Goal: Information Seeking & Learning: Learn about a topic

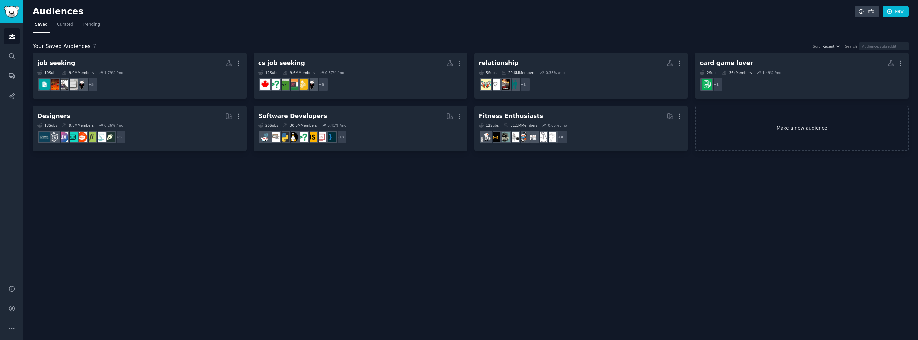
click at [770, 126] on link "Make a new audience" at bounding box center [802, 128] width 214 height 46
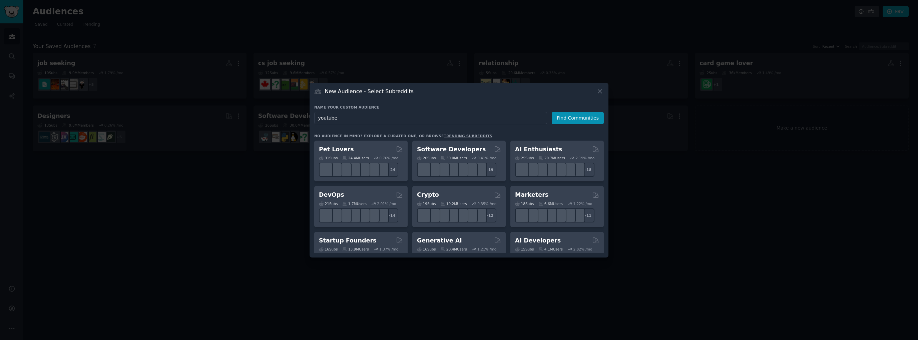
type input "youtuber"
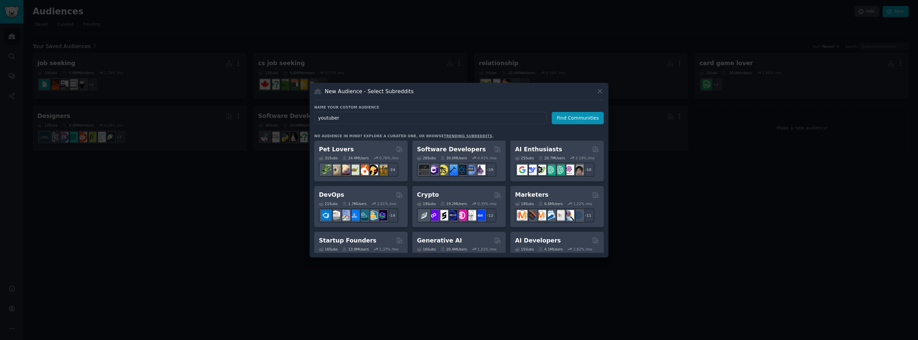
click button "Find Communities" at bounding box center [578, 118] width 52 height 12
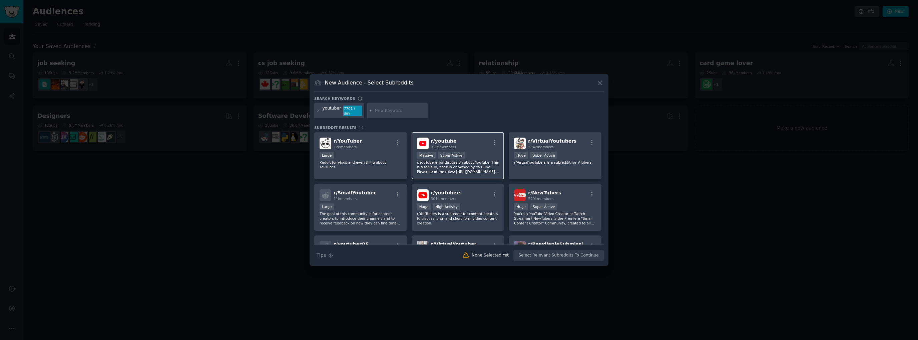
click at [478, 145] on div "r/ youtube 3.3M members" at bounding box center [458, 143] width 82 height 12
click at [570, 151] on div "Huge Super Active" at bounding box center [555, 155] width 82 height 8
click at [374, 169] on div "r/ YouTuber 12k members Large Reddit for vlogs and everything about YouTuber" at bounding box center [360, 155] width 93 height 47
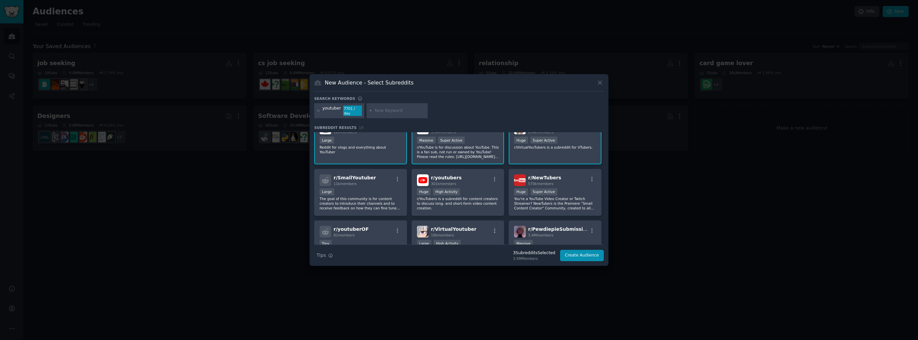
scroll to position [33, 0]
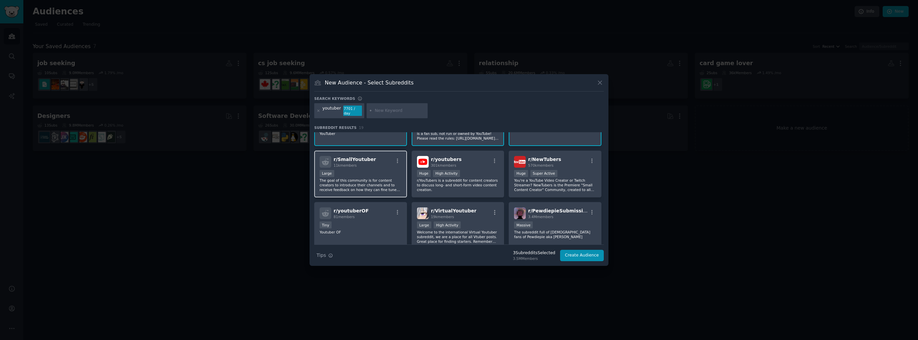
click at [386, 178] on p "The goal of this community is for content creators to introduce their channels …" at bounding box center [361, 185] width 82 height 14
click at [471, 174] on div "Huge High Activity" at bounding box center [458, 174] width 82 height 8
click at [568, 165] on div "r/ NewTubers 570k members Huge Super Active You're a YouTube Video Creator or T…" at bounding box center [555, 173] width 93 height 47
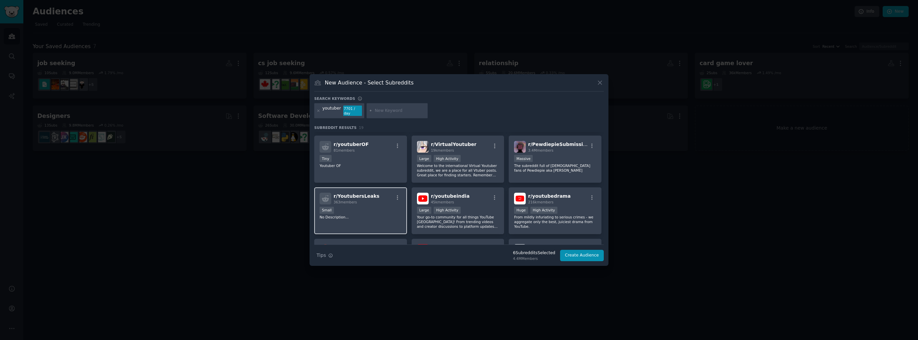
scroll to position [100, 0]
click at [472, 156] on div "10,000 - 100,000 members Large High Activity" at bounding box center [458, 158] width 82 height 8
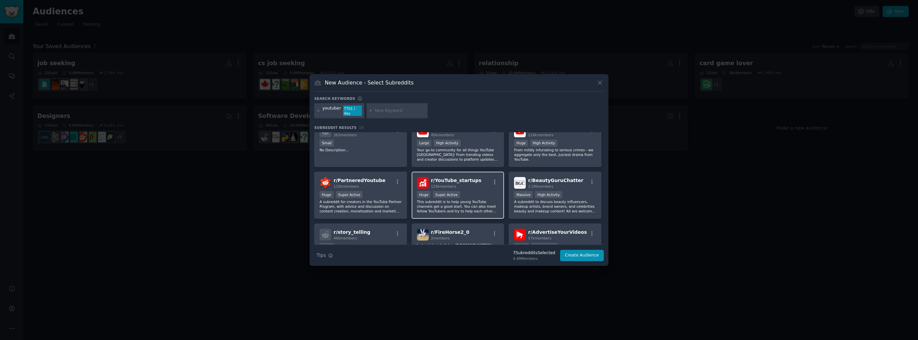
click at [477, 191] on div "Huge Super Active" at bounding box center [458, 195] width 82 height 8
click at [386, 199] on p "A subreddit for creators in the YouTube Partner Program, with advice and discus…" at bounding box center [361, 206] width 82 height 14
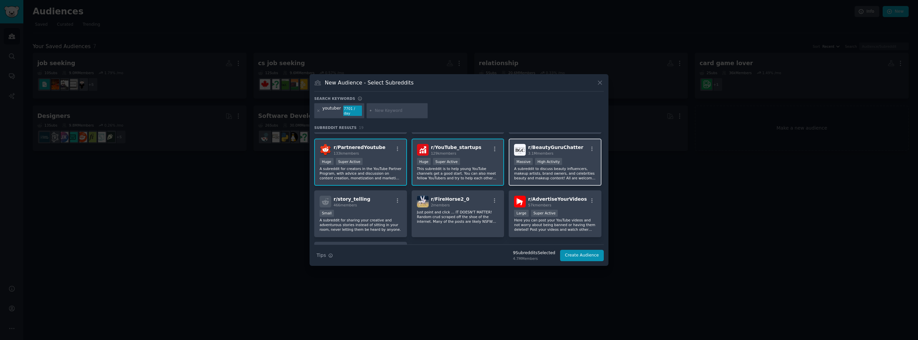
scroll to position [200, 0]
click at [566, 209] on div ">= 95th percentile for submissions / day Large Super Active" at bounding box center [555, 213] width 82 height 8
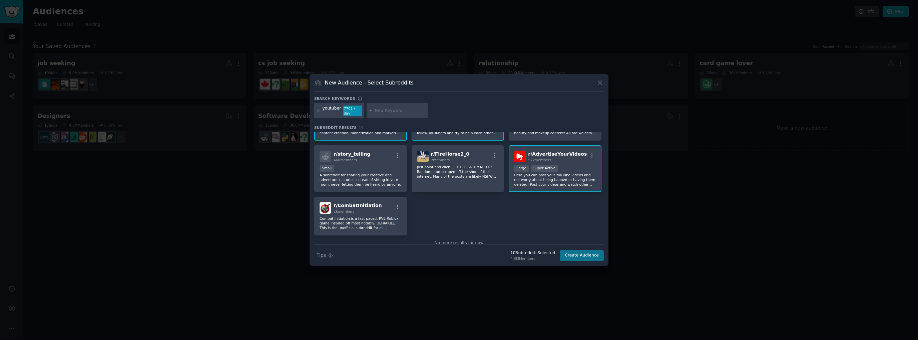
scroll to position [257, 0]
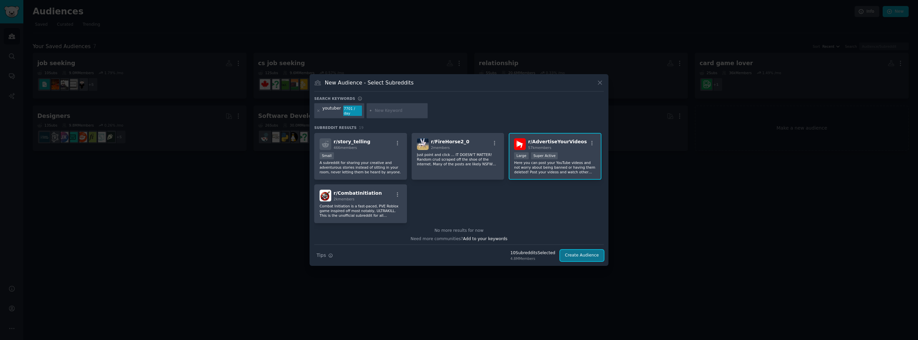
click at [573, 254] on button "Create Audience" at bounding box center [582, 254] width 44 height 11
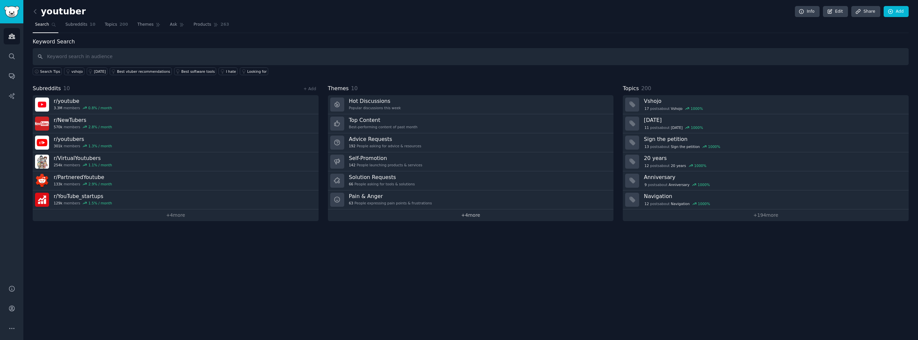
click at [463, 213] on link "+ 4 more" at bounding box center [471, 215] width 286 height 12
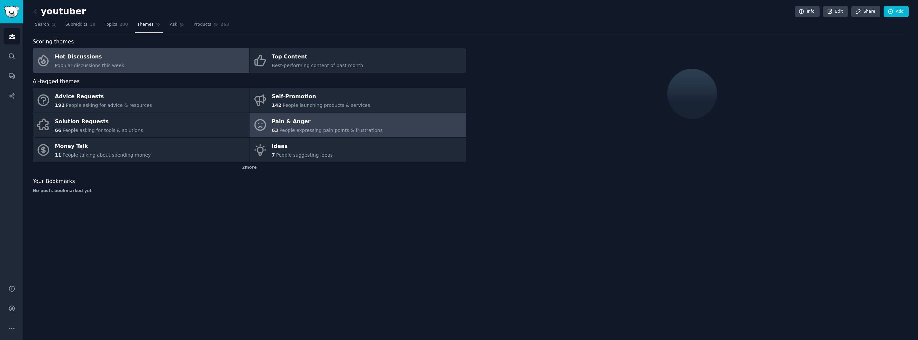
click at [370, 127] on link "Pain & Anger 63 People expressing pain points & frustrations" at bounding box center [357, 125] width 216 height 25
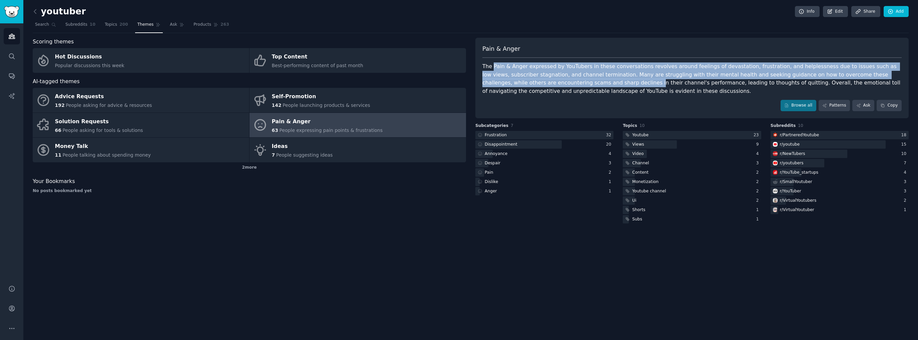
drag, startPoint x: 492, startPoint y: 65, endPoint x: 529, endPoint y: 79, distance: 39.7
click at [529, 79] on div "The Pain & Anger expressed by YouTubers in these conversations revolves around …" at bounding box center [691, 78] width 419 height 33
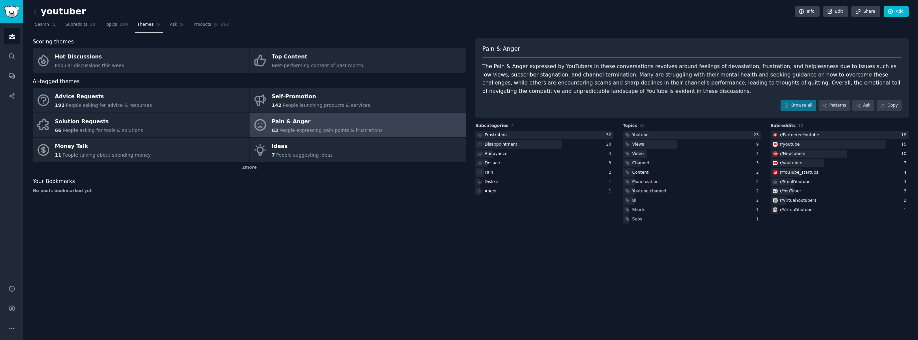
click at [542, 86] on div "The Pain & Anger expressed by YouTubers in these conversations revolves around …" at bounding box center [691, 78] width 419 height 33
drag, startPoint x: 567, startPoint y: 82, endPoint x: 597, endPoint y: 80, distance: 29.4
click at [597, 80] on div "The Pain & Anger expressed by YouTubers in these conversations revolves around …" at bounding box center [691, 78] width 419 height 33
click at [838, 76] on div "The Pain & Anger expressed by YouTubers in these conversations revolves around …" at bounding box center [691, 78] width 419 height 33
drag, startPoint x: 829, startPoint y: 72, endPoint x: 601, endPoint y: 79, distance: 228.9
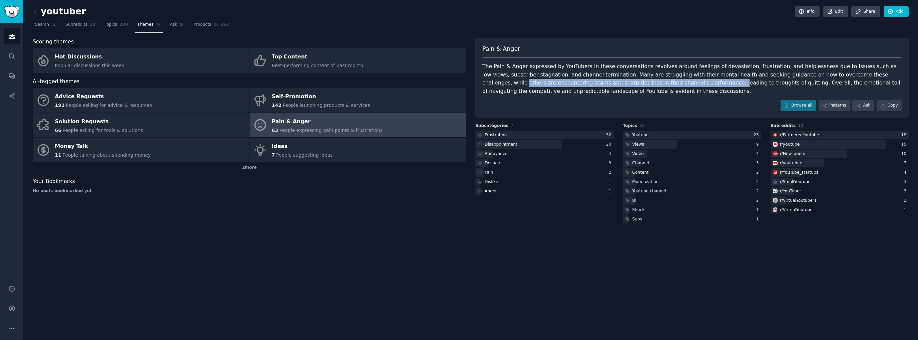
click at [601, 79] on div "The Pain & Anger expressed by YouTubers in these conversations revolves around …" at bounding box center [691, 78] width 419 height 33
click at [666, 99] on div "Pain & Anger The Pain & [PERSON_NAME] expressed by YouTubers in these conversat…" at bounding box center [691, 78] width 433 height 80
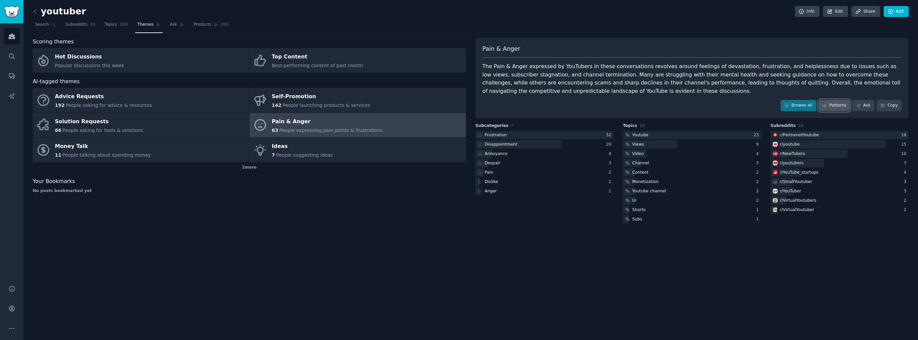
click at [837, 105] on link "Patterns" at bounding box center [833, 105] width 31 height 11
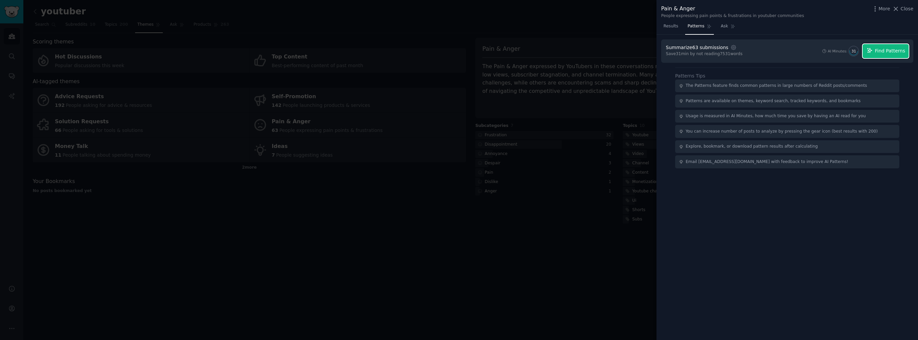
click at [883, 50] on span "Find Patterns" at bounding box center [890, 50] width 30 height 7
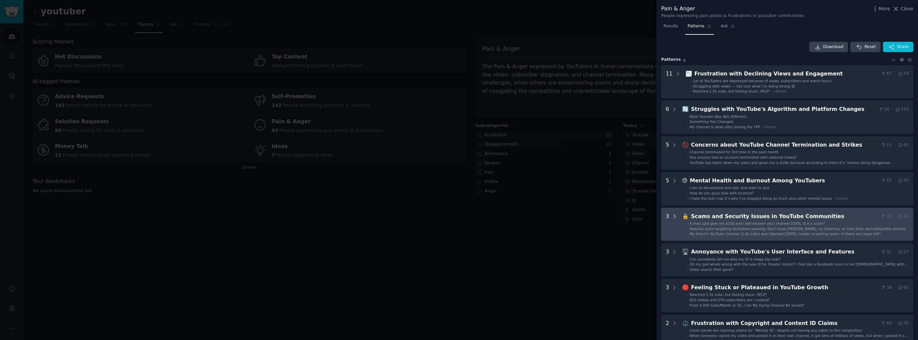
click at [673, 215] on icon at bounding box center [674, 216] width 6 height 6
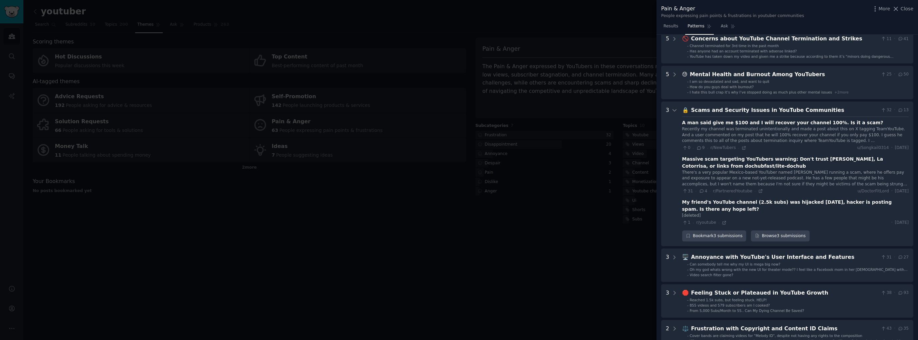
scroll to position [73, 0]
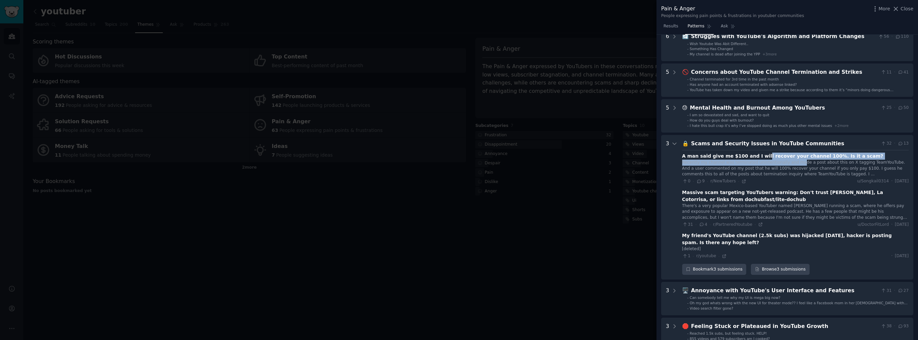
drag, startPoint x: 753, startPoint y: 158, endPoint x: 796, endPoint y: 171, distance: 45.0
click at [789, 164] on div "A man said give me $100 and I will recover your channel 100%. Is it a scam? Rec…" at bounding box center [795, 168] width 226 height 32
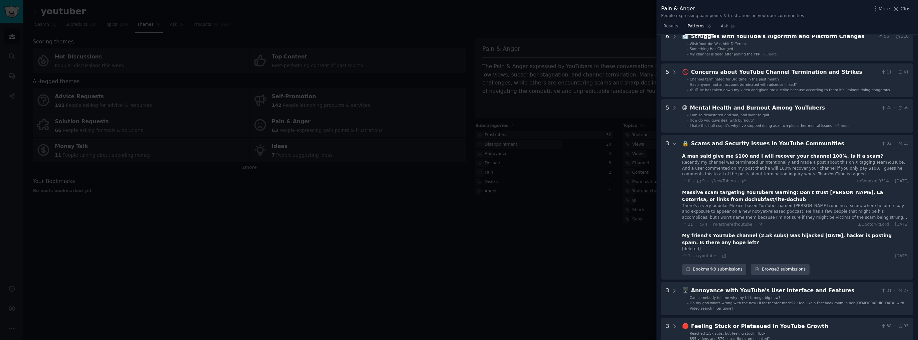
click at [807, 175] on div "Recently my channel was terminated unintentionally and made a post about this o…" at bounding box center [795, 168] width 226 height 18
drag, startPoint x: 724, startPoint y: 190, endPoint x: 739, endPoint y: 200, distance: 18.0
click at [739, 200] on div "Massive scam targeting YouTubers warning: Don't trust [PERSON_NAME], La Cotorri…" at bounding box center [795, 196] width 226 height 14
click at [782, 211] on div "There's a very popular Mexico-based YouTuber named [PERSON_NAME] running a scam…" at bounding box center [795, 212] width 226 height 18
click at [736, 214] on div "There's a very popular Mexico-based YouTuber named [PERSON_NAME] running a scam…" at bounding box center [795, 212] width 226 height 18
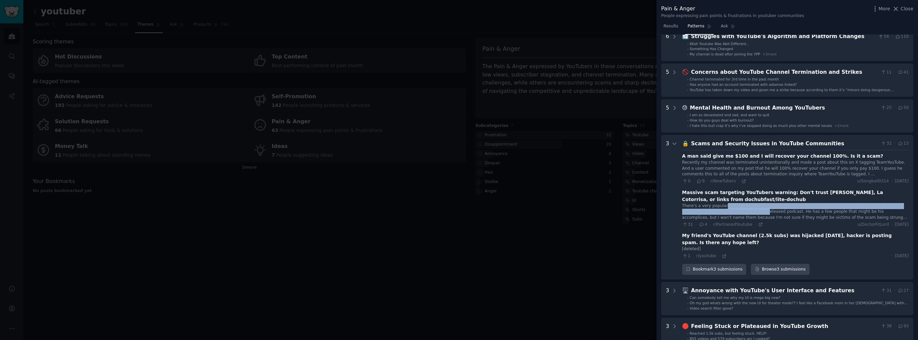
drag, startPoint x: 720, startPoint y: 205, endPoint x: 736, endPoint y: 212, distance: 17.5
click at [736, 212] on div "There's a very popular Mexico-based YouTuber named [PERSON_NAME] running a scam…" at bounding box center [795, 212] width 226 height 18
click at [758, 211] on div "There's a very popular Mexico-based YouTuber named [PERSON_NAME] running a scam…" at bounding box center [795, 212] width 226 height 18
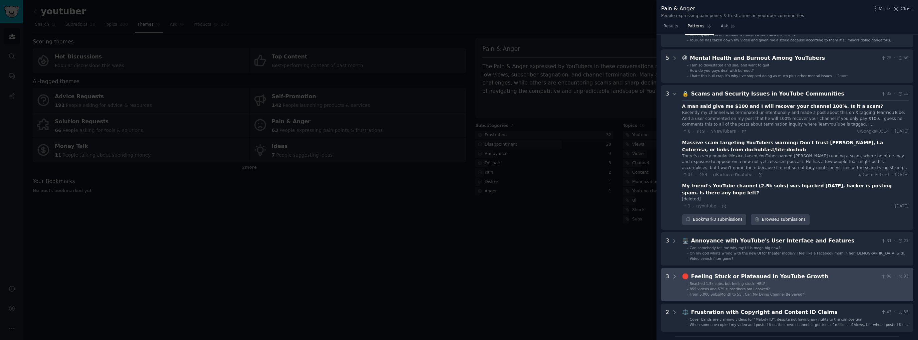
scroll to position [139, 0]
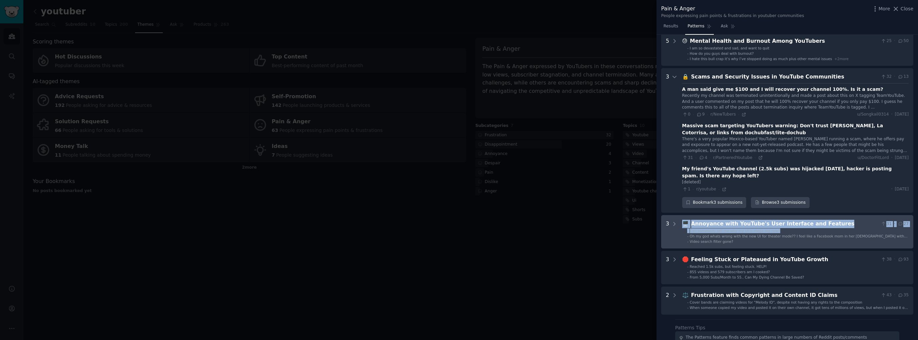
drag, startPoint x: 676, startPoint y: 225, endPoint x: 680, endPoint y: 234, distance: 9.6
click at [680, 234] on Features "3 🖥️ Annoyance with YouTube's User Interface and Features 31 · 27 - Can somebod…" at bounding box center [787, 231] width 252 height 33
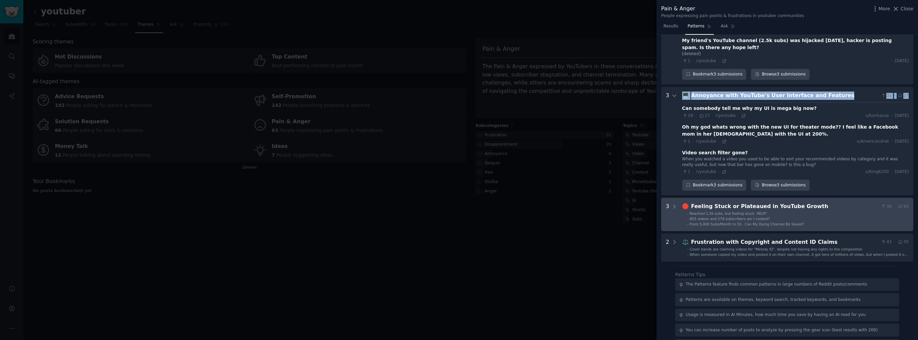
scroll to position [301, 0]
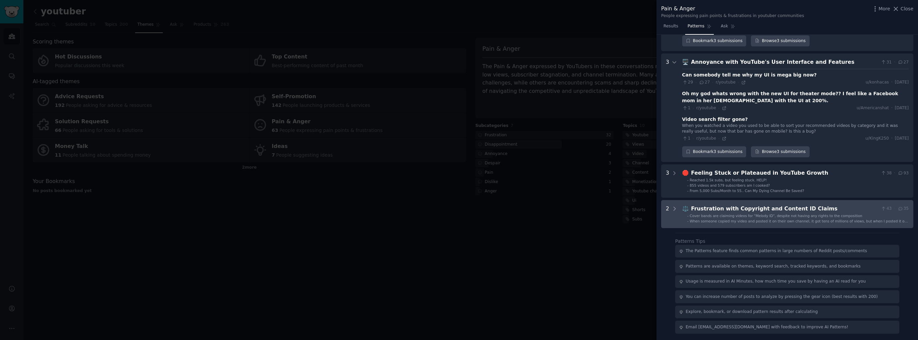
click at [811, 211] on div "Frustration with Copyright and Content ID Claims" at bounding box center [784, 208] width 187 height 8
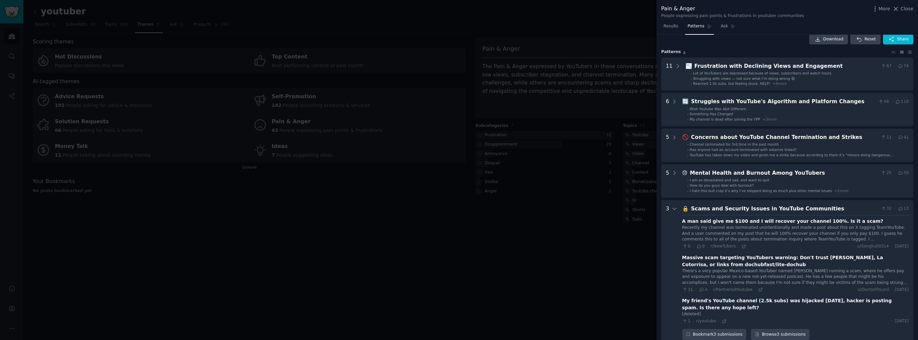
scroll to position [0, 0]
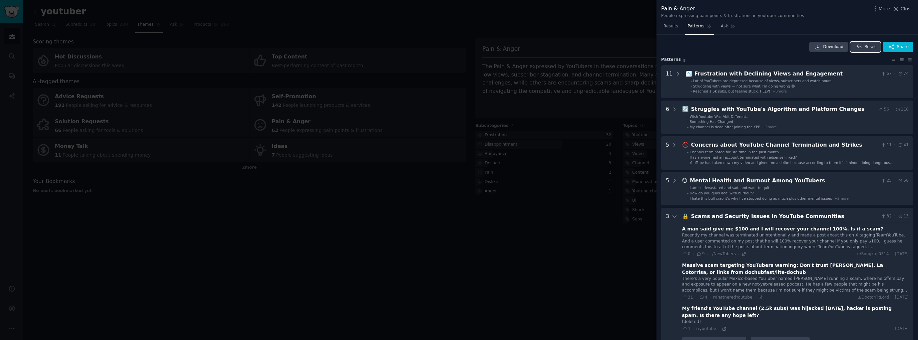
click at [869, 47] on span "Reset" at bounding box center [869, 47] width 11 height 6
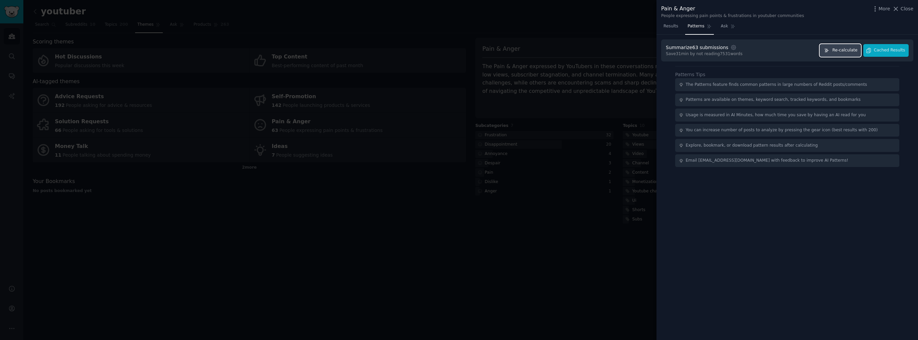
click at [834, 54] on button "Re-calculate" at bounding box center [839, 50] width 41 height 13
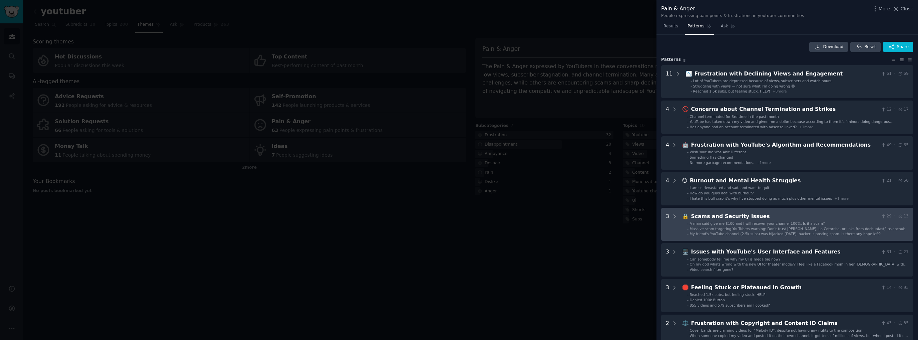
click at [759, 226] on span "Massive scam targeting YouTubers warning: Don't trust [PERSON_NAME], La Cotorri…" at bounding box center [798, 228] width 216 height 4
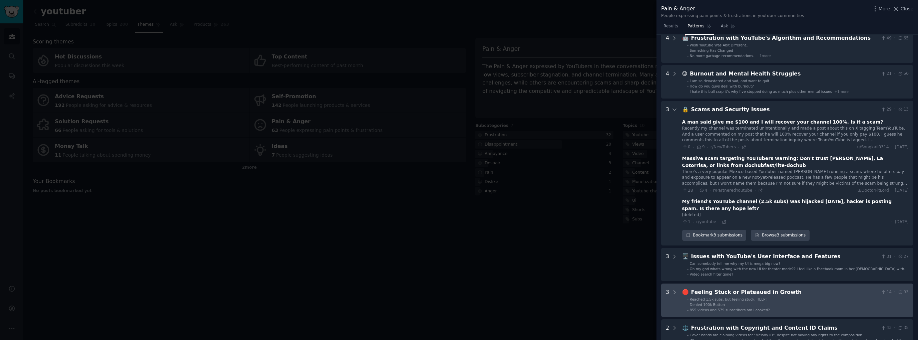
scroll to position [106, 0]
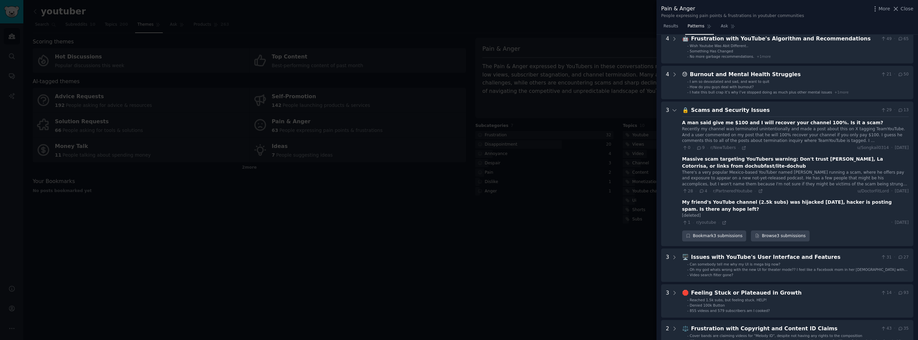
click at [598, 270] on div at bounding box center [459, 170] width 918 height 340
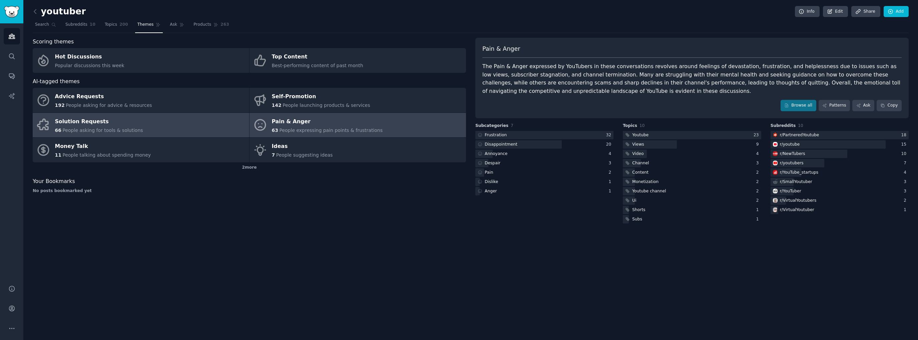
click at [84, 122] on div "Solution Requests" at bounding box center [99, 121] width 88 height 11
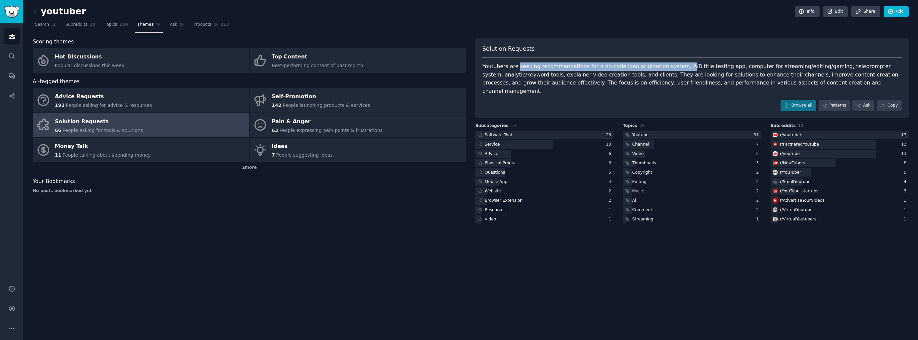
drag, startPoint x: 527, startPoint y: 64, endPoint x: 670, endPoint y: 65, distance: 143.4
click at [670, 65] on div "Youtubers are seeking recommendations for a no-code loan origination system, A/…" at bounding box center [691, 78] width 419 height 33
click at [673, 84] on div "Youtubers are seeking recommendations for a no-code loan origination system, A/…" at bounding box center [691, 78] width 419 height 33
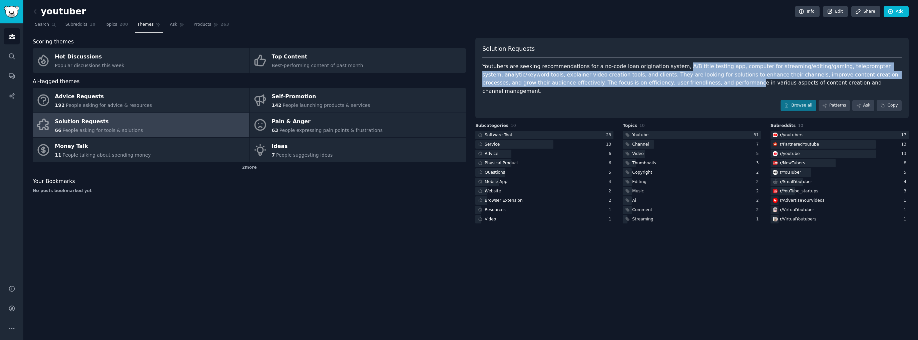
drag, startPoint x: 667, startPoint y: 65, endPoint x: 770, endPoint y: 95, distance: 106.6
click at [668, 82] on div "Youtubers are seeking recommendations for a no-code loan origination system, A/…" at bounding box center [691, 78] width 419 height 33
click at [835, 100] on link "Patterns" at bounding box center [833, 105] width 31 height 11
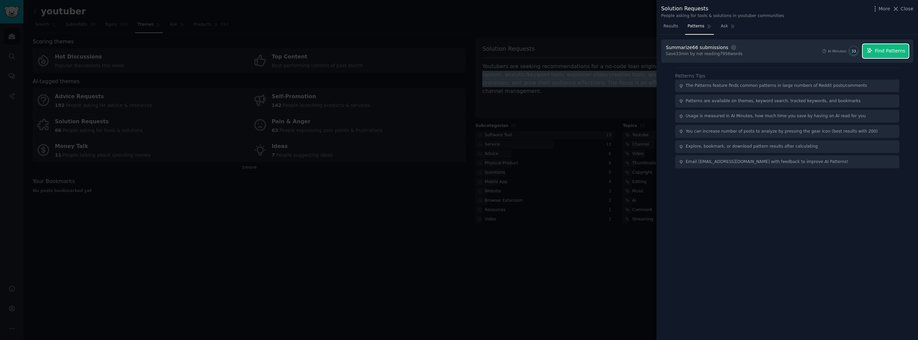
click at [889, 53] on span "Find Patterns" at bounding box center [890, 50] width 30 height 7
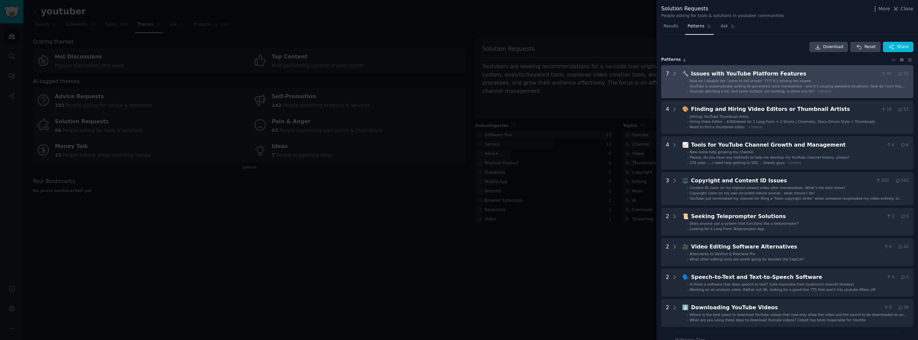
click at [688, 84] on li "- YouTube is automatically adding AI-generated voice translations - and it’s ca…" at bounding box center [797, 86] width 221 height 5
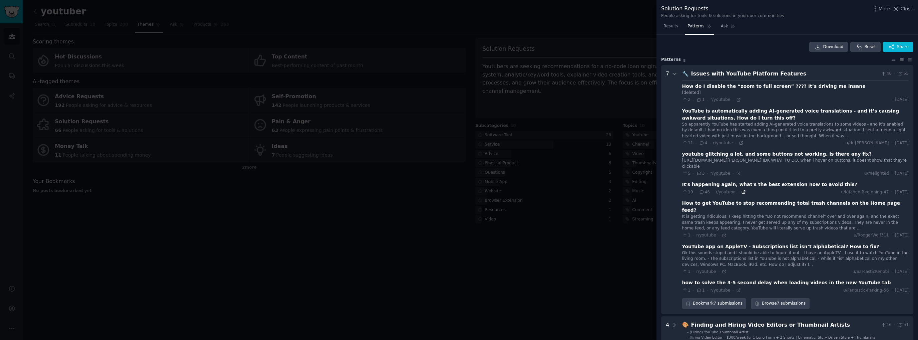
click at [741, 194] on icon at bounding box center [743, 191] width 5 height 5
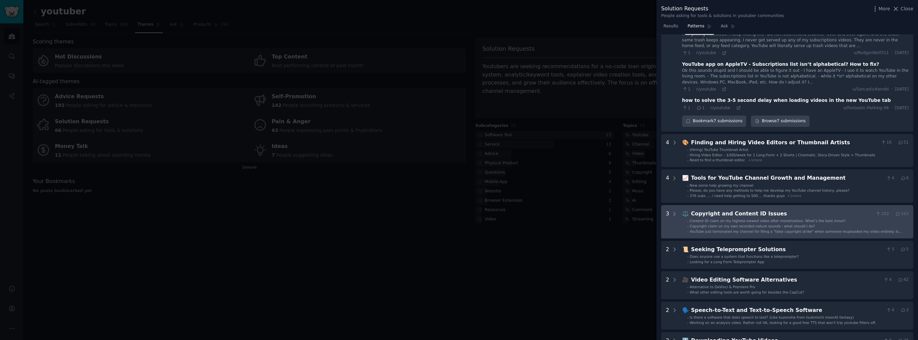
scroll to position [200, 0]
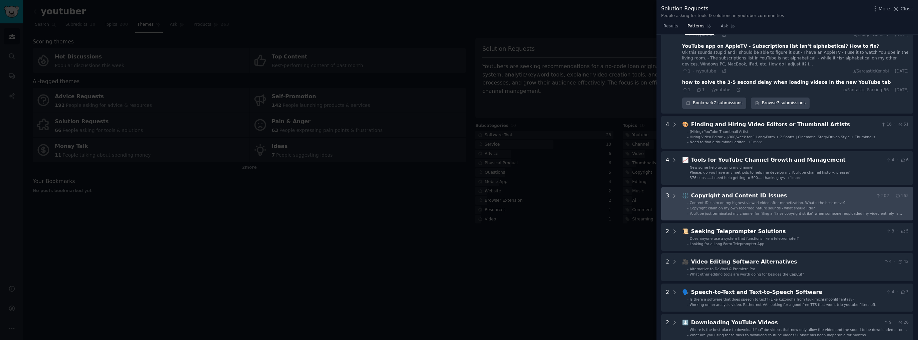
click at [742, 197] on div "Copyright and Content ID Issues" at bounding box center [782, 195] width 182 height 8
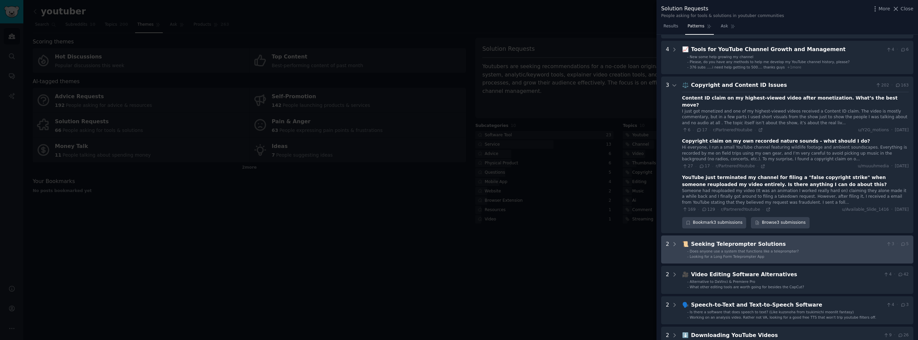
scroll to position [284, 0]
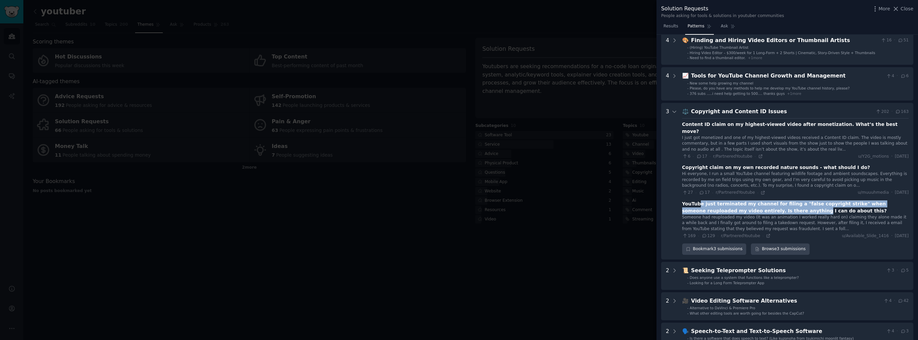
drag, startPoint x: 697, startPoint y: 196, endPoint x: 747, endPoint y: 202, distance: 50.1
click at [747, 202] on div "YouTube just terminated my channel for filing a "false copyright strike" when s…" at bounding box center [795, 207] width 226 height 14
click at [675, 110] on icon at bounding box center [674, 112] width 6 height 6
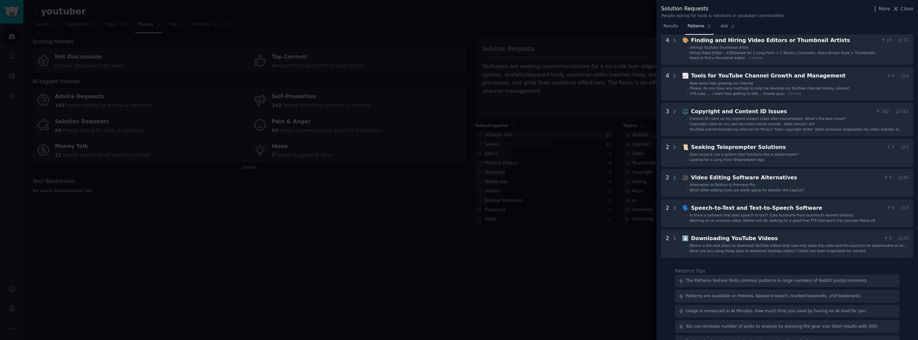
scroll to position [313, 0]
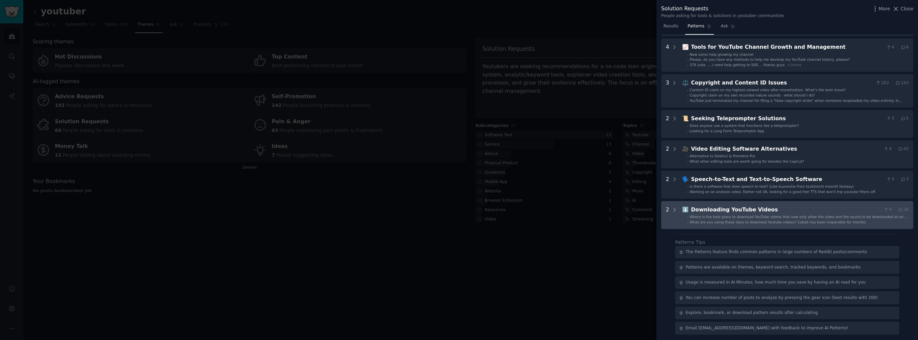
click at [667, 208] on div "2" at bounding box center [667, 214] width 3 height 19
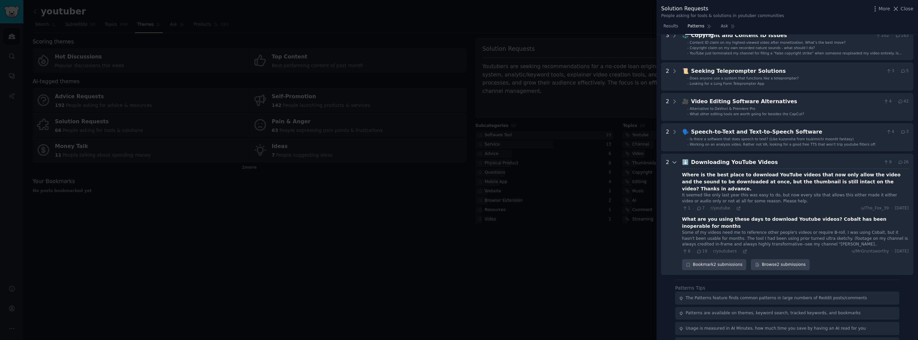
scroll to position [359, 0]
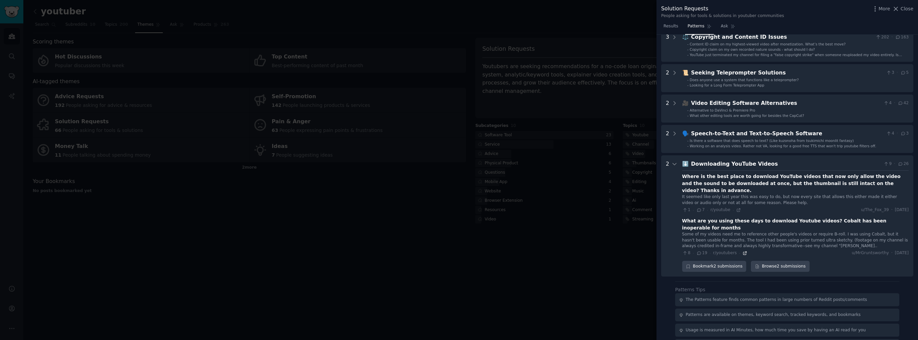
click at [742, 250] on icon at bounding box center [744, 252] width 5 height 5
click at [591, 271] on div at bounding box center [459, 170] width 918 height 340
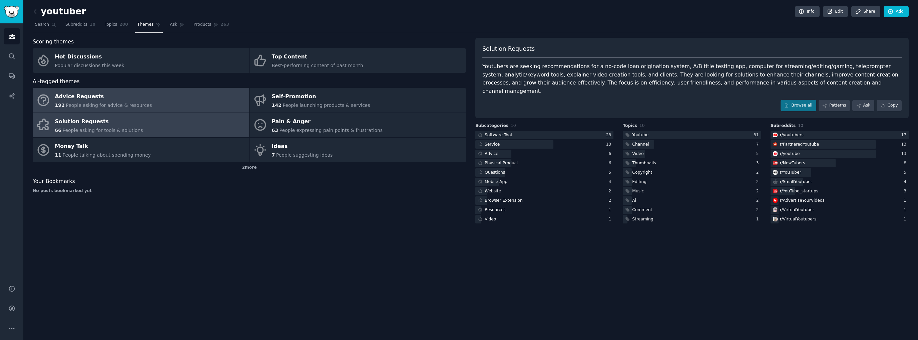
click at [142, 101] on link "Advice Requests 192 People asking for advice & resources" at bounding box center [141, 100] width 216 height 25
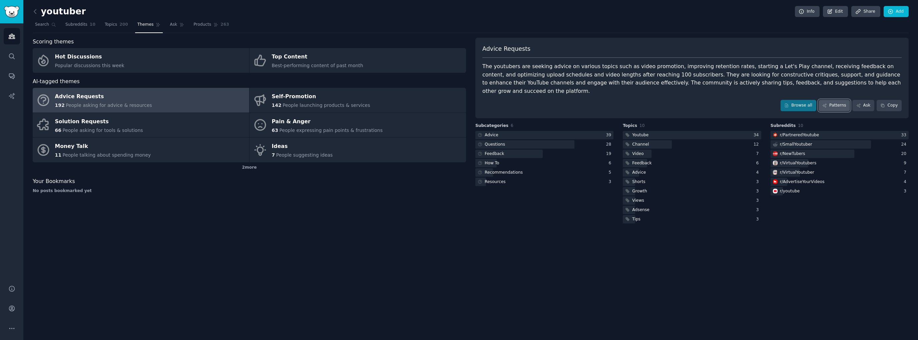
click at [835, 100] on link "Patterns" at bounding box center [833, 105] width 31 height 11
